Goal: Navigation & Orientation: Find specific page/section

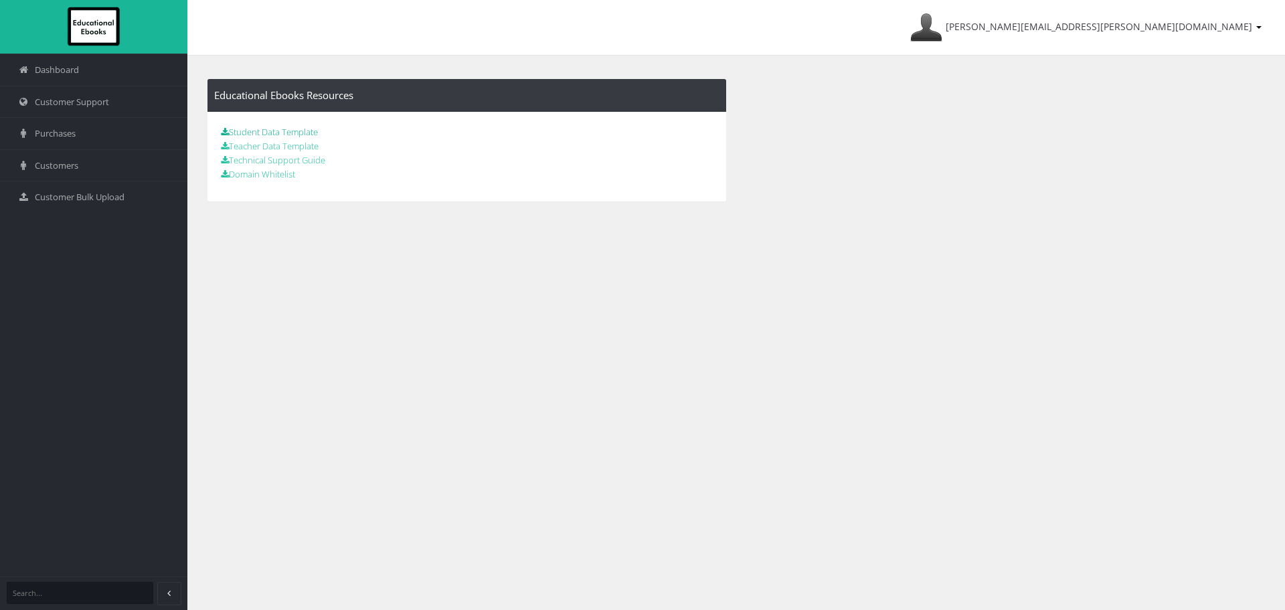
click at [310, 131] on link "Student Data Template" at bounding box center [269, 132] width 97 height 12
click at [71, 97] on span "Customer Support" at bounding box center [72, 102] width 74 height 13
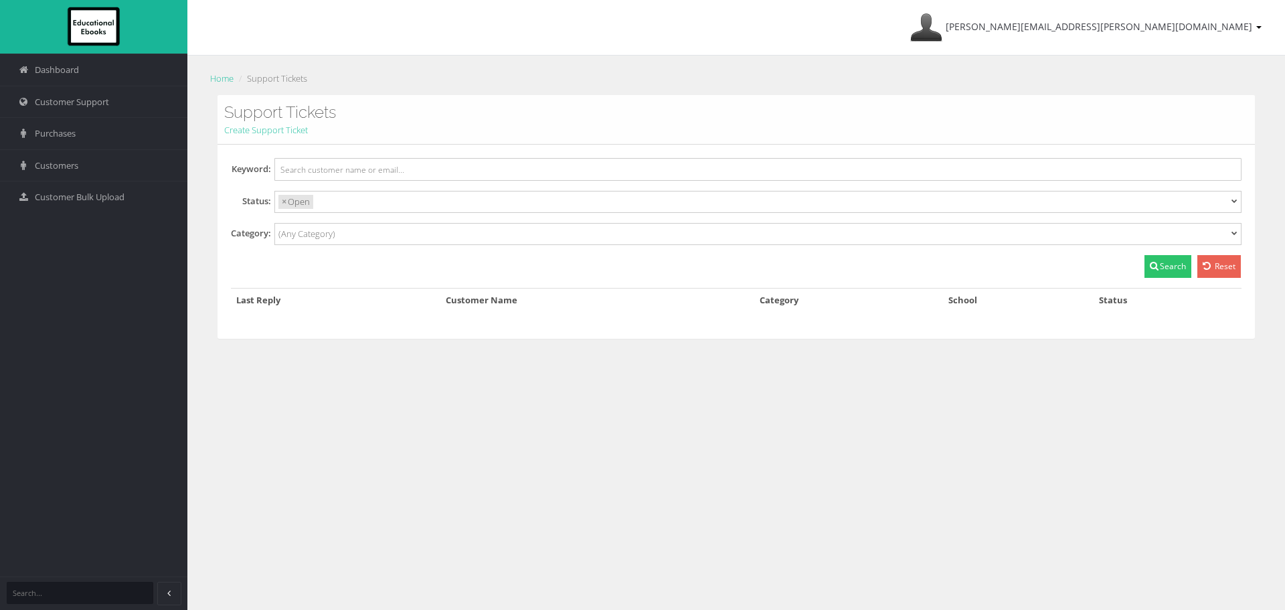
select select
click at [68, 131] on span "Purchases" at bounding box center [55, 133] width 41 height 13
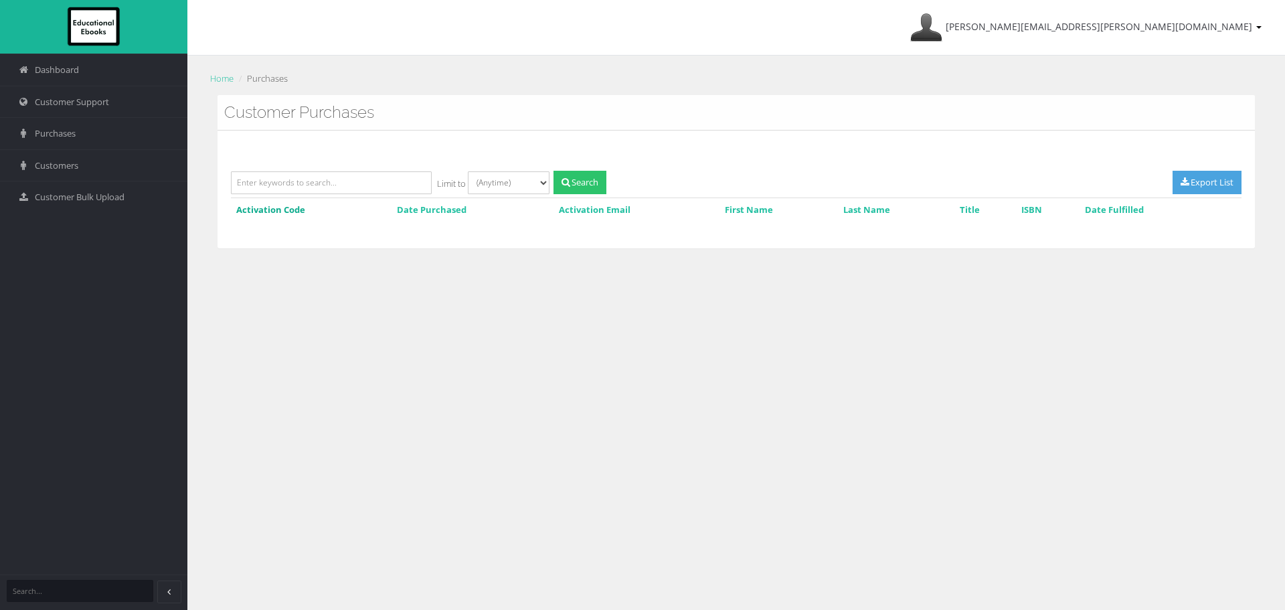
click at [262, 205] on link "Activation Code" at bounding box center [270, 209] width 69 height 12
click at [68, 167] on span "Customers" at bounding box center [57, 165] width 44 height 13
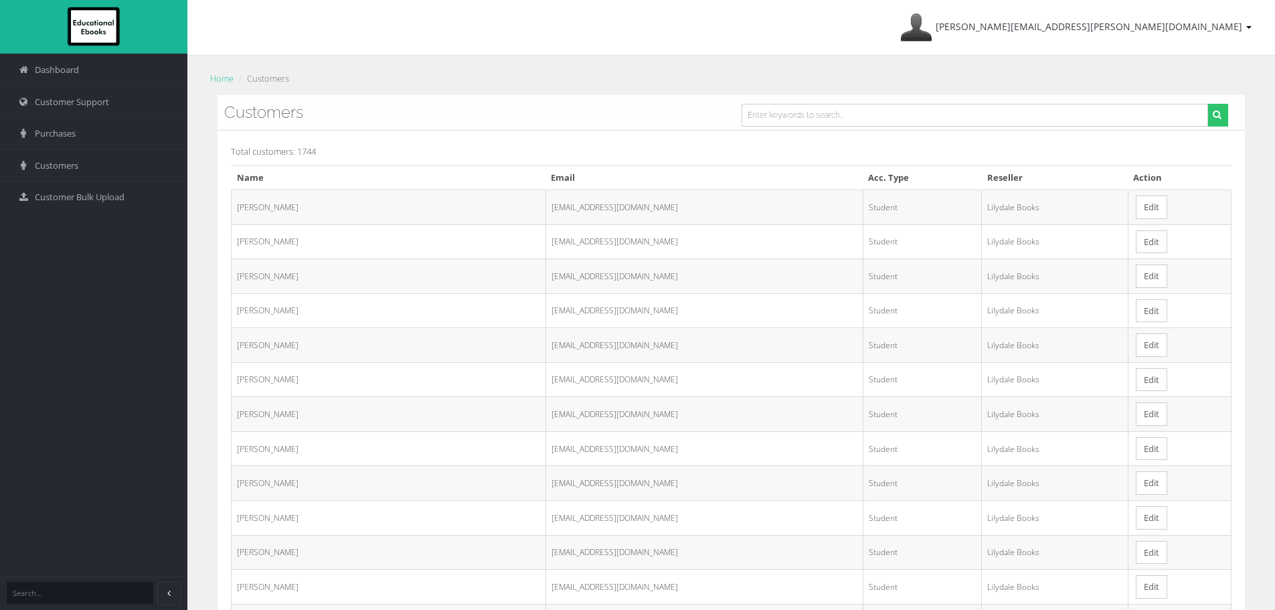
click at [1146, 205] on link "Edit" at bounding box center [1151, 206] width 31 height 23
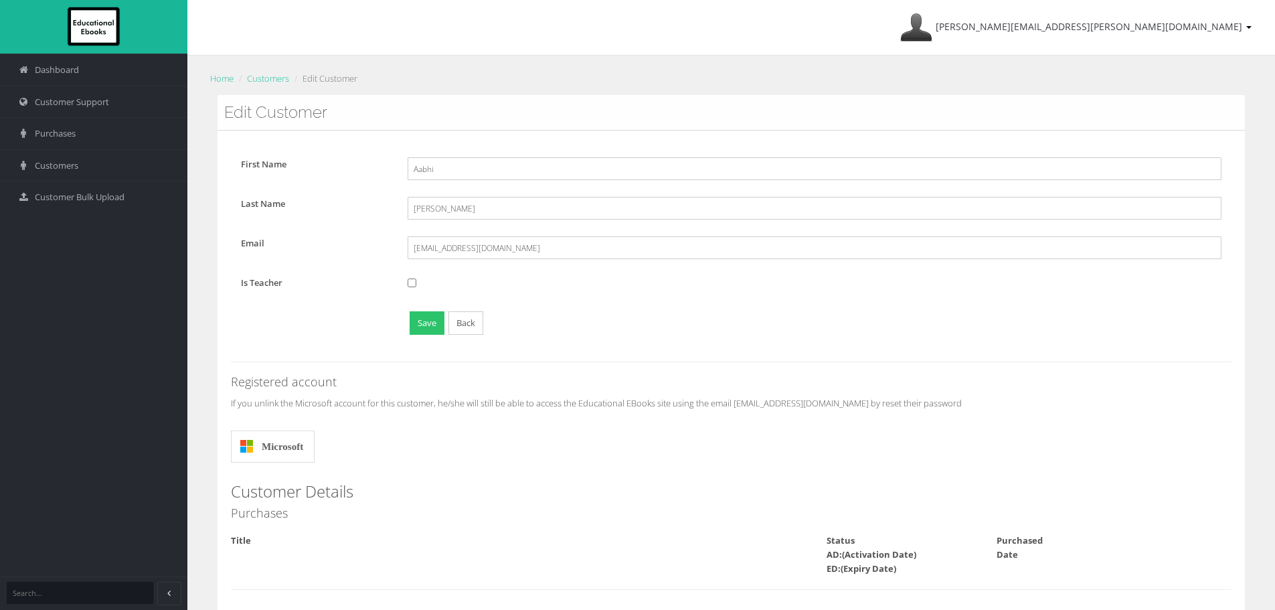
scroll to position [27, 0]
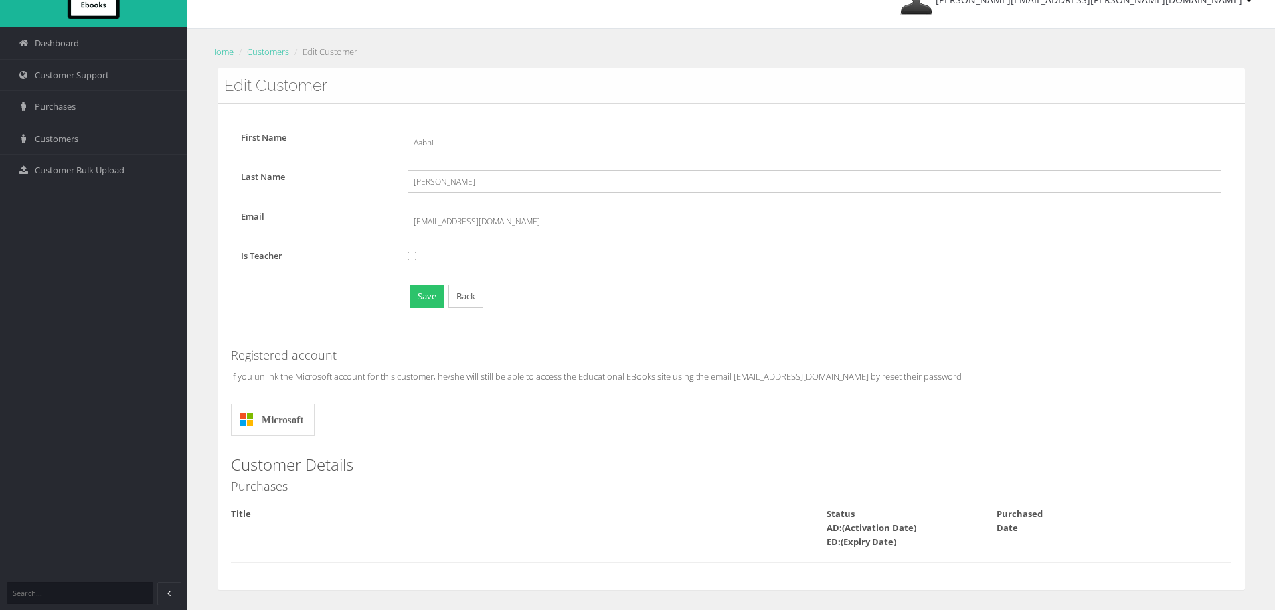
click at [74, 135] on span "Customers" at bounding box center [57, 139] width 44 height 13
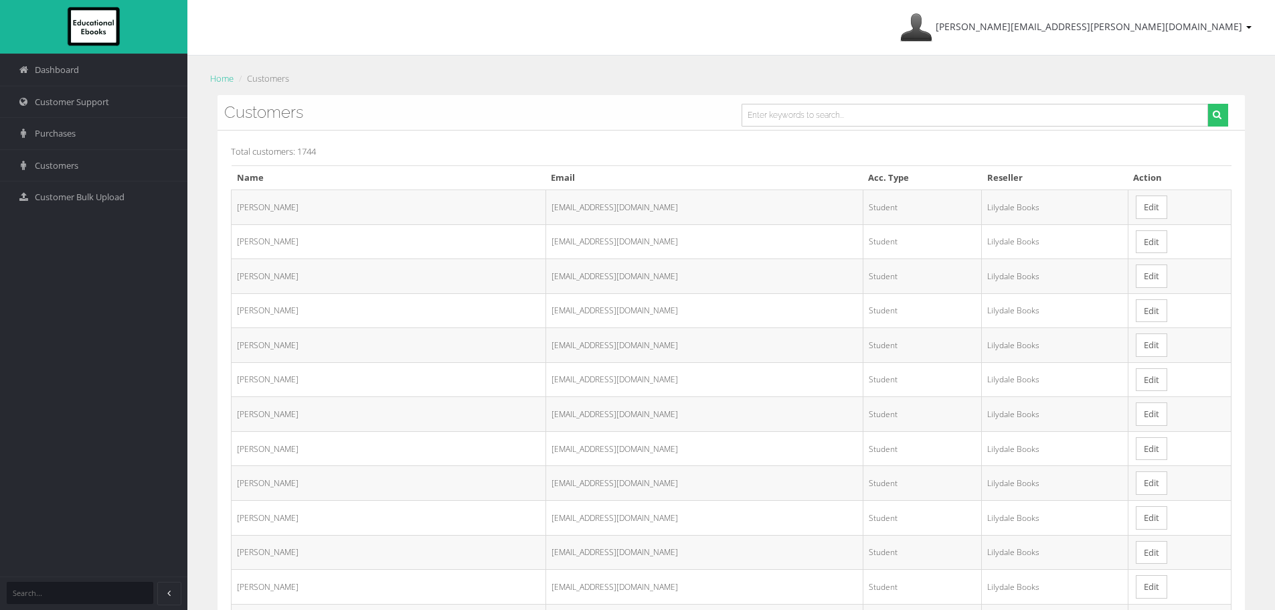
click at [79, 72] on span "Dashboard" at bounding box center [57, 70] width 44 height 13
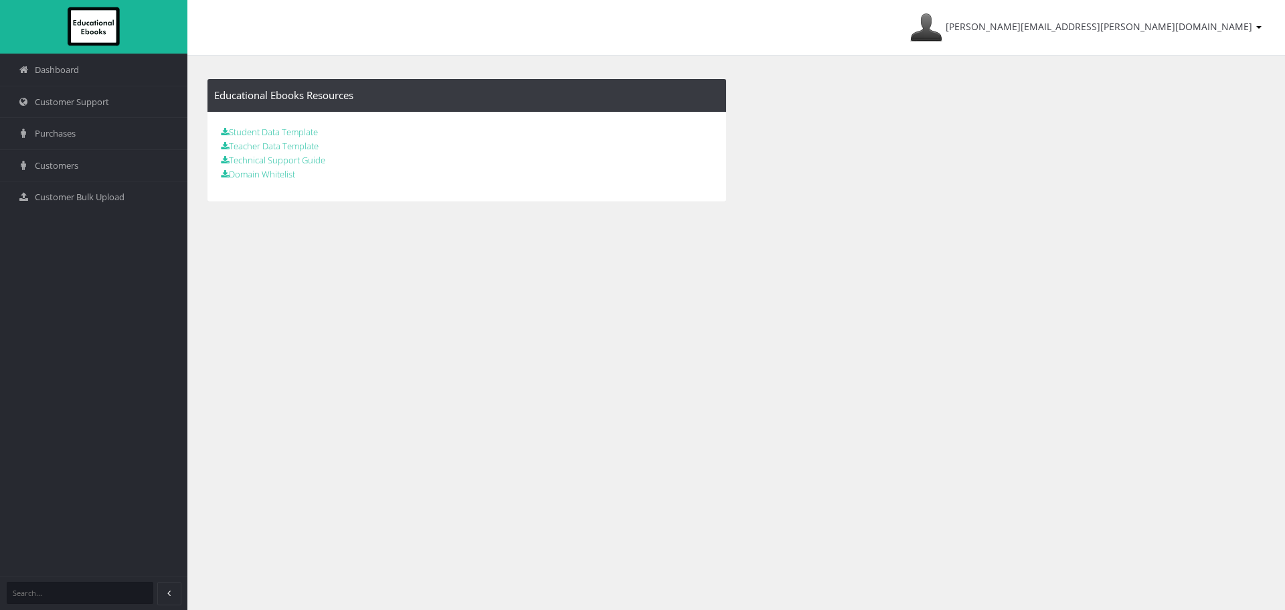
click at [71, 129] on span "Purchases" at bounding box center [55, 133] width 41 height 13
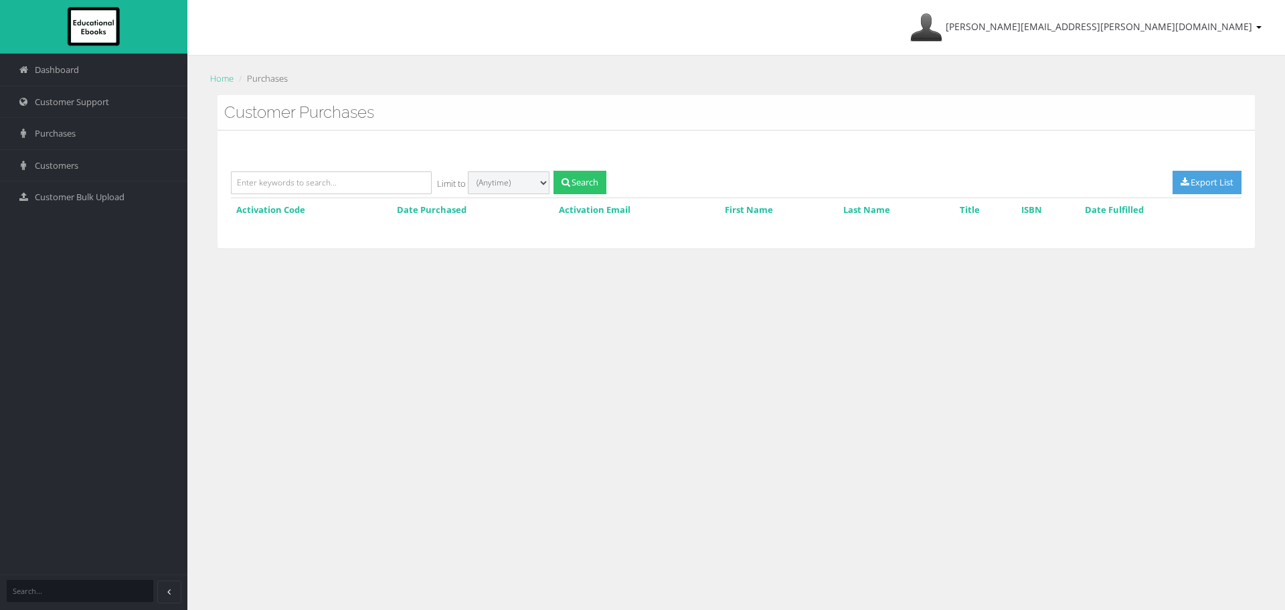
click at [537, 179] on select "Last 30 days Last 3 months Last 6 months Last 12 months Last 2 years (Anytime)" at bounding box center [509, 182] width 82 height 23
click at [385, 179] on input "text" at bounding box center [331, 182] width 201 height 23
